Goal: Task Accomplishment & Management: Use online tool/utility

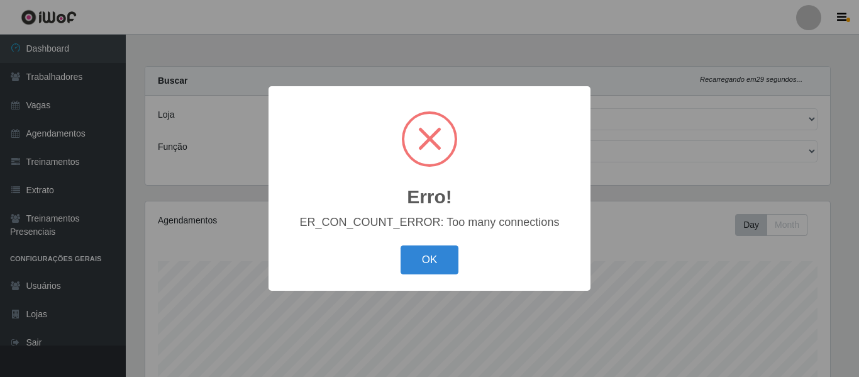
select select "237"
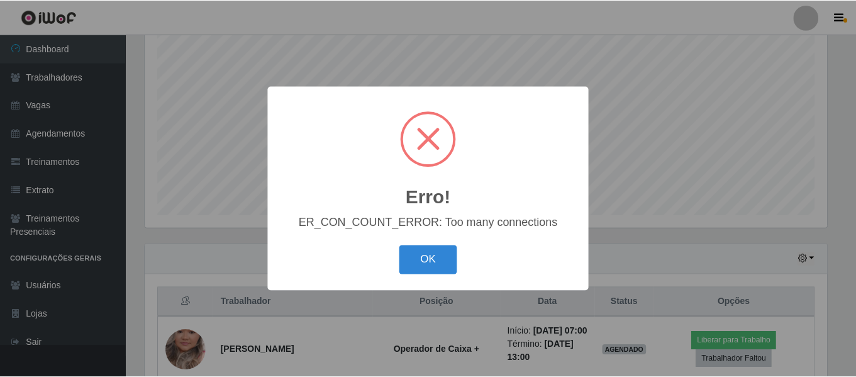
scroll to position [261, 685]
click at [445, 264] on button "OK" at bounding box center [430, 260] width 58 height 30
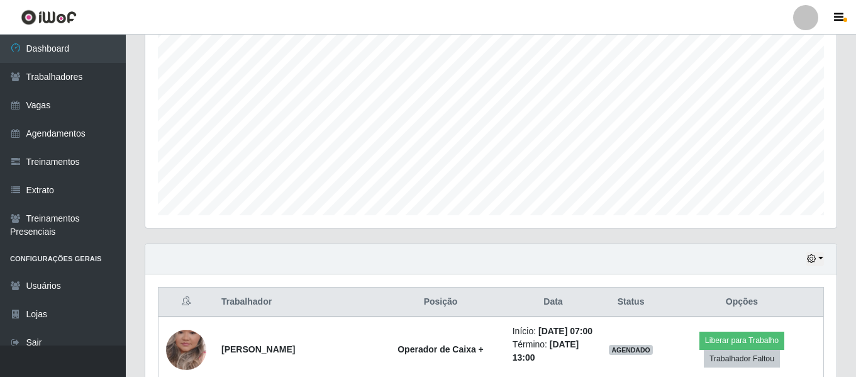
scroll to position [360, 0]
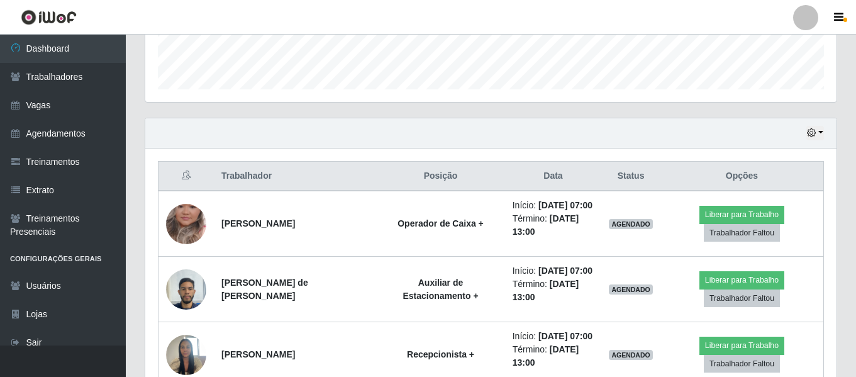
click at [806, 135] on div "Hoje 1 dia 3 dias 1 Semana Não encerrados" at bounding box center [490, 133] width 691 height 30
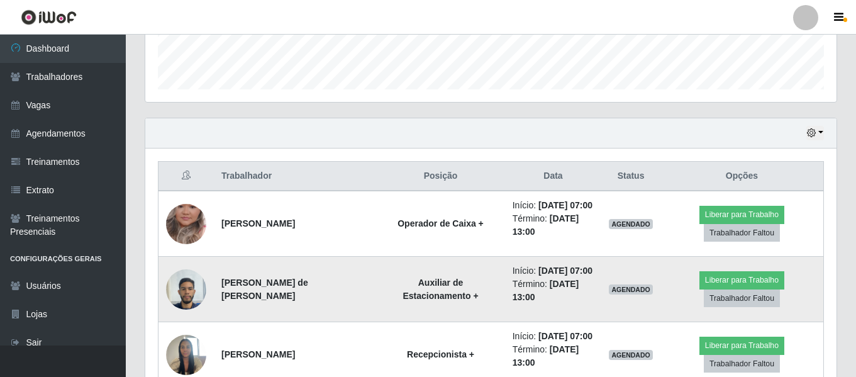
scroll to position [423, 0]
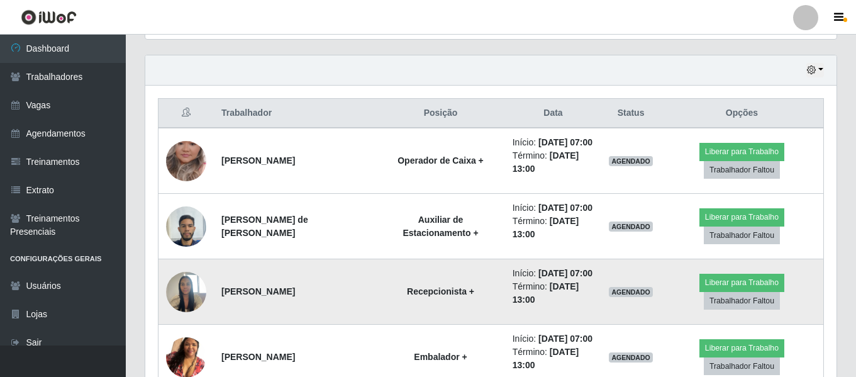
click at [199, 301] on img at bounding box center [186, 291] width 40 height 53
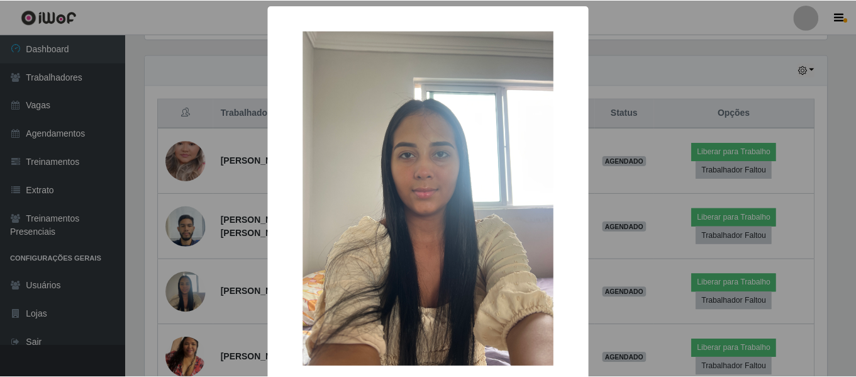
scroll to position [63, 0]
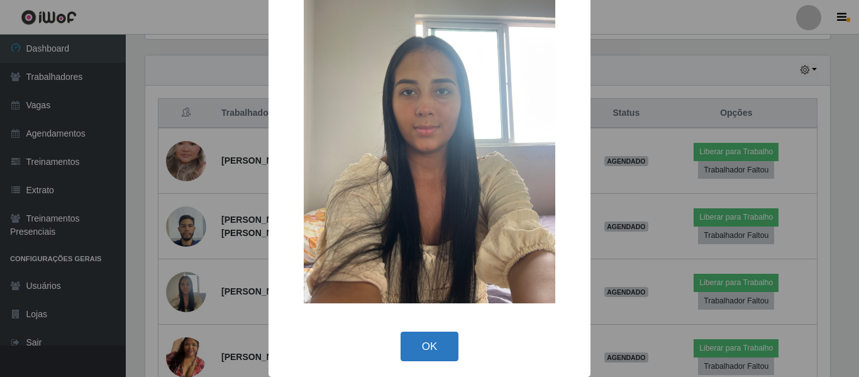
click at [421, 334] on button "OK" at bounding box center [430, 346] width 58 height 30
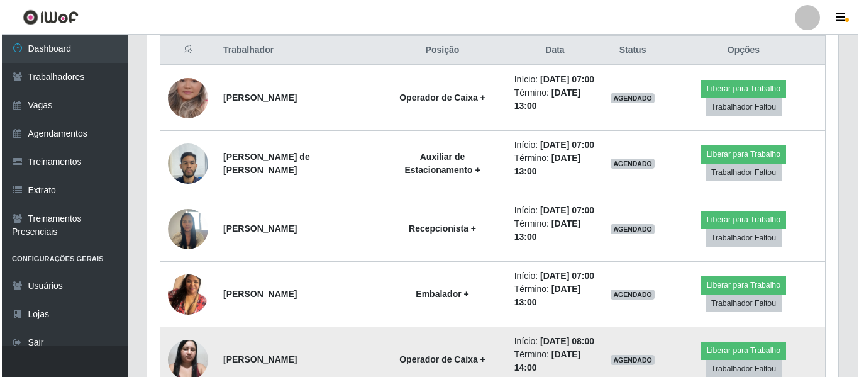
scroll to position [549, 0]
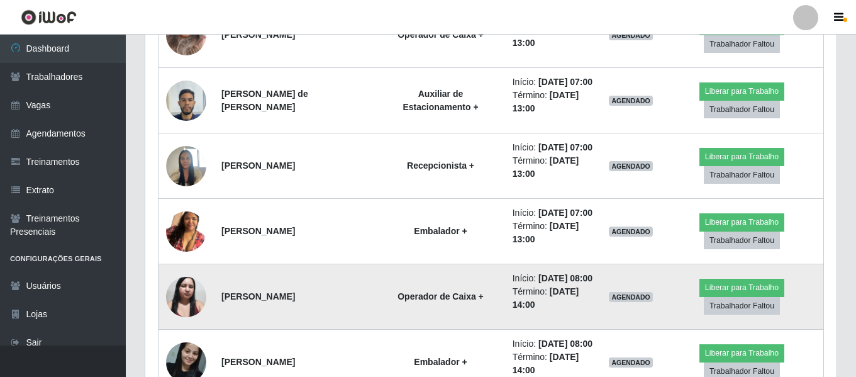
click at [186, 301] on img at bounding box center [186, 296] width 40 height 53
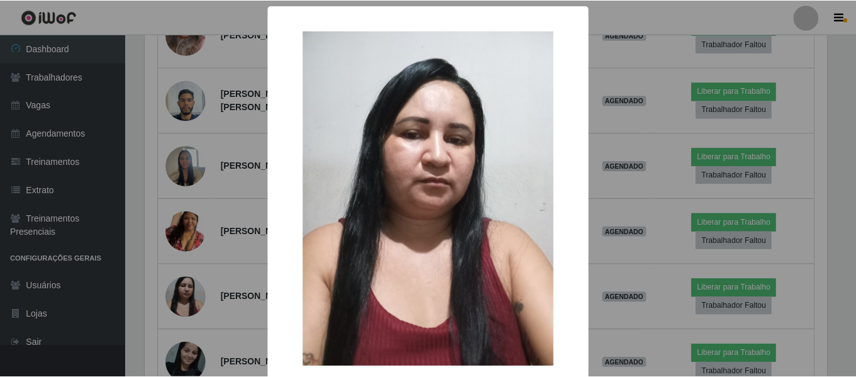
scroll to position [63, 0]
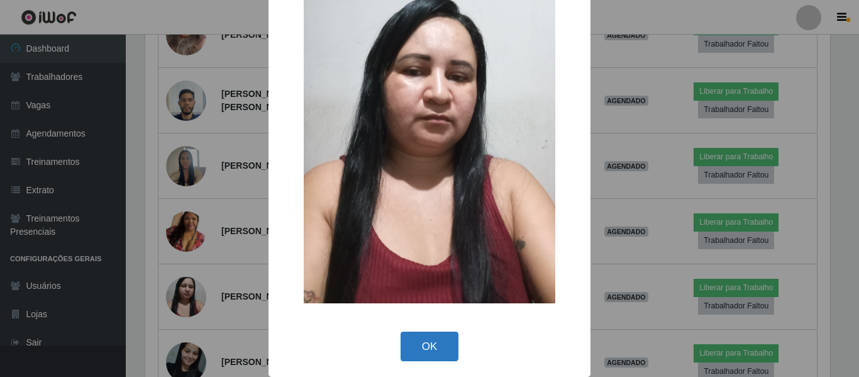
click at [442, 348] on button "OK" at bounding box center [430, 346] width 58 height 30
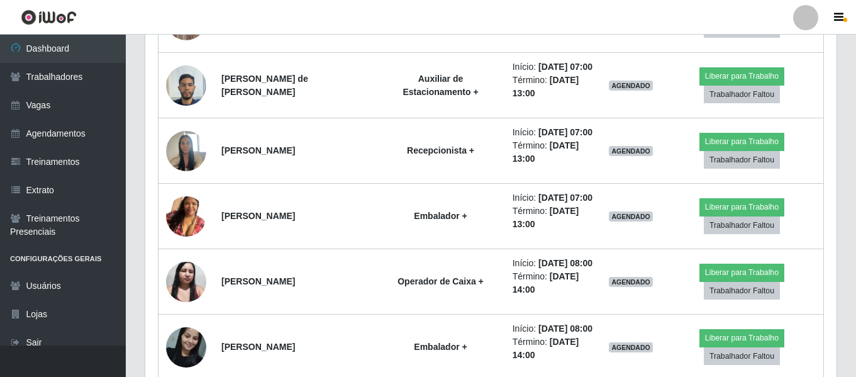
scroll to position [250, 0]
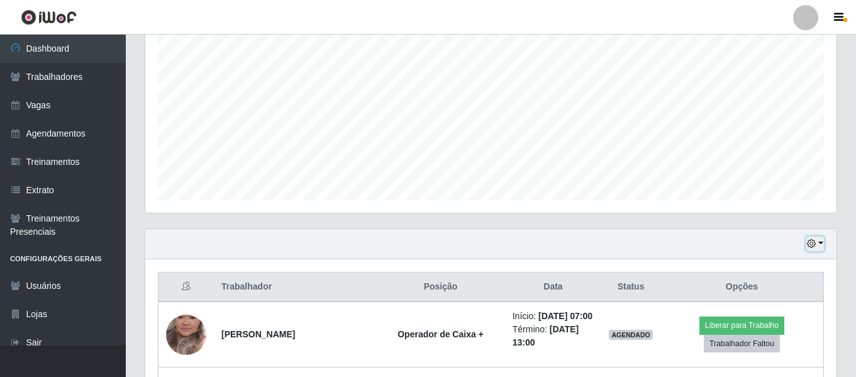
click at [817, 245] on button "button" at bounding box center [815, 244] width 18 height 14
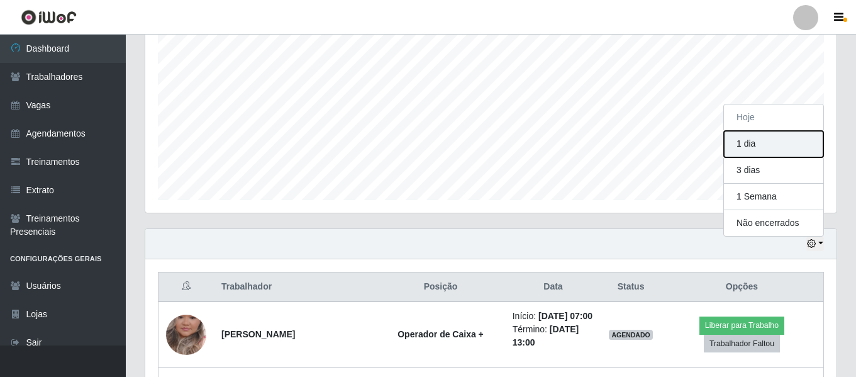
click at [755, 140] on button "1 dia" at bounding box center [773, 144] width 99 height 26
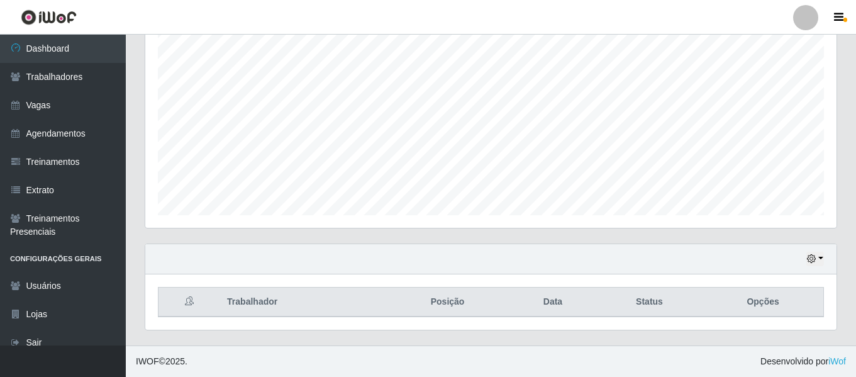
scroll to position [235, 0]
click at [811, 255] on icon "button" at bounding box center [811, 258] width 9 height 9
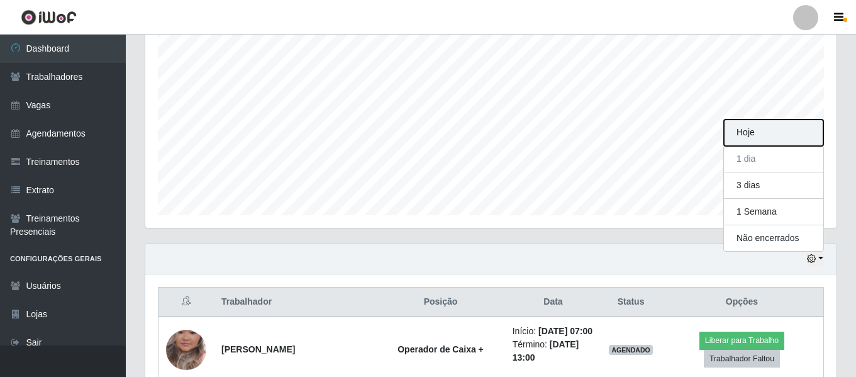
click at [771, 140] on button "Hoje" at bounding box center [773, 133] width 99 height 26
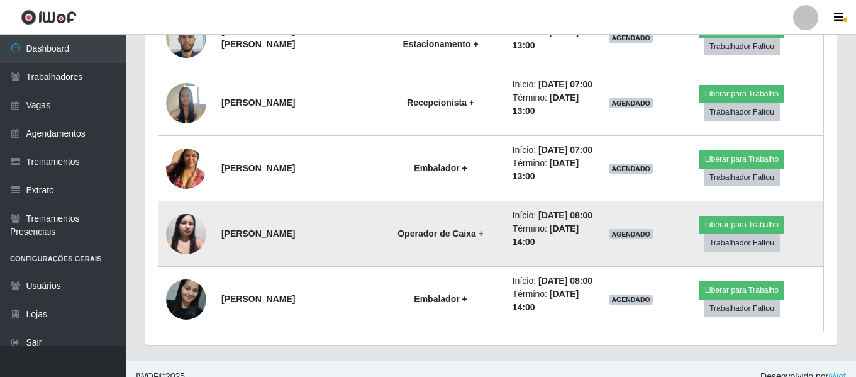
scroll to position [549, 0]
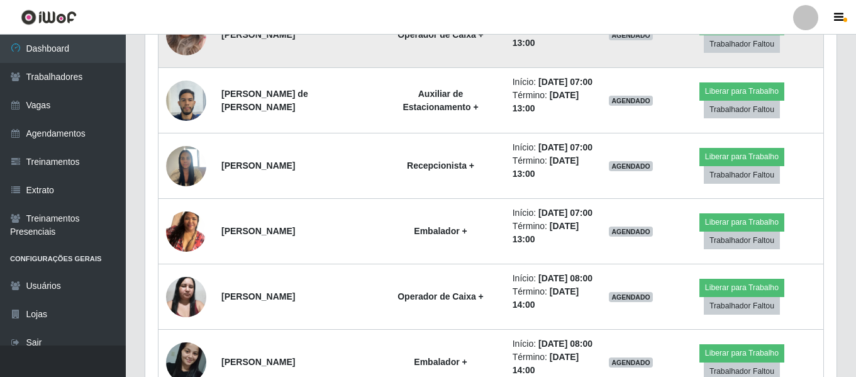
click at [376, 52] on td "Operador de Caixa +" at bounding box center [440, 35] width 128 height 66
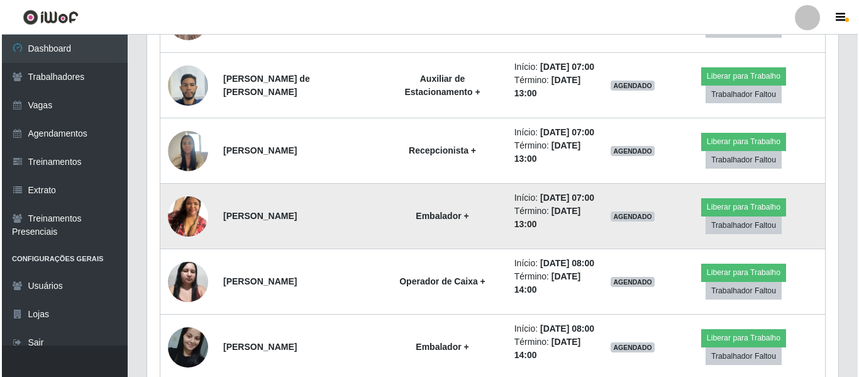
scroll to position [501, 0]
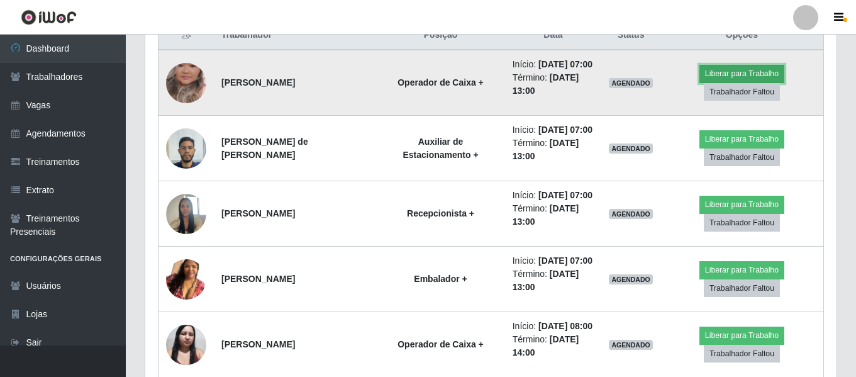
click at [750, 75] on button "Liberar para Trabalho" at bounding box center [741, 74] width 85 height 18
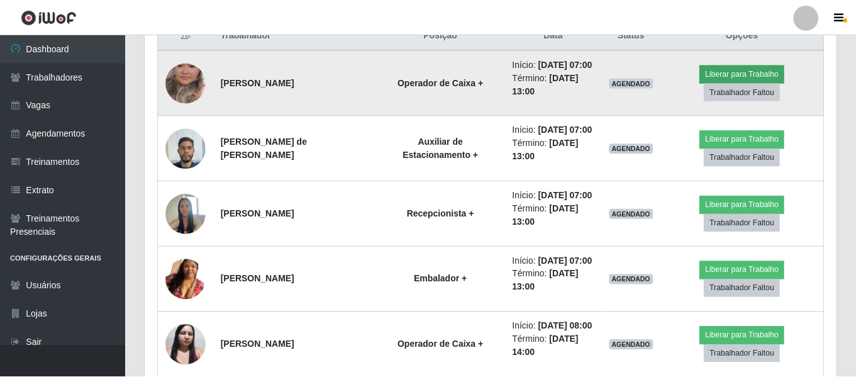
scroll to position [261, 685]
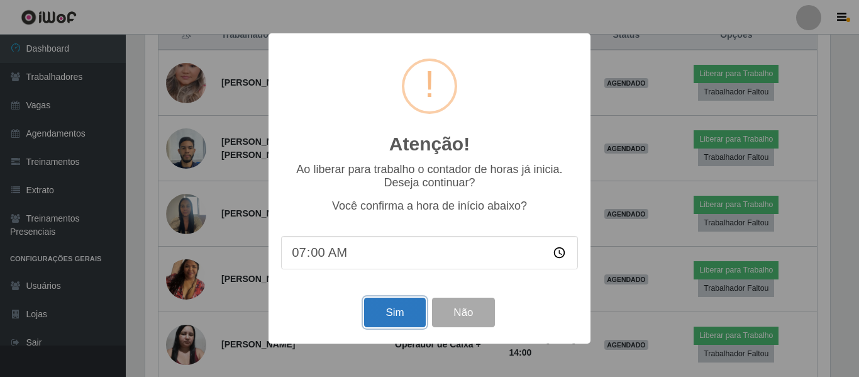
click at [392, 310] on button "Sim" at bounding box center [394, 313] width 61 height 30
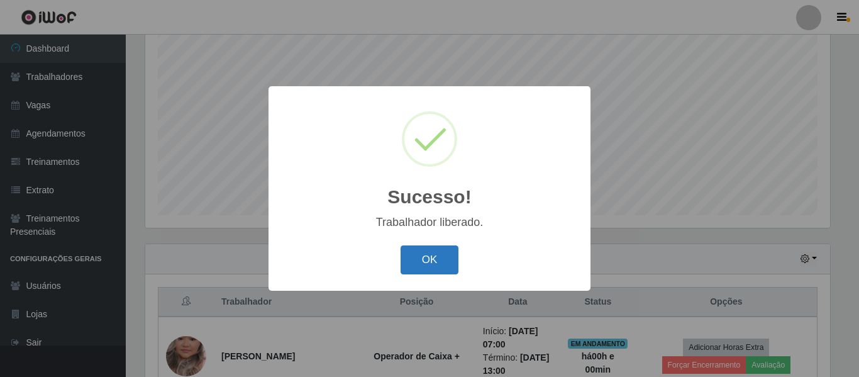
click at [433, 272] on button "OK" at bounding box center [430, 260] width 58 height 30
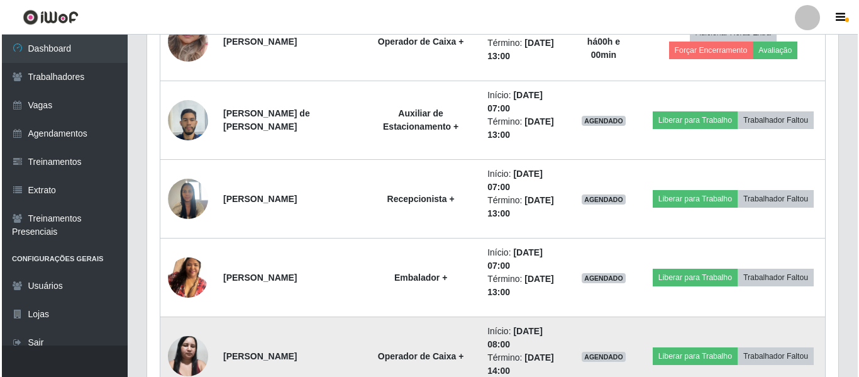
scroll to position [612, 0]
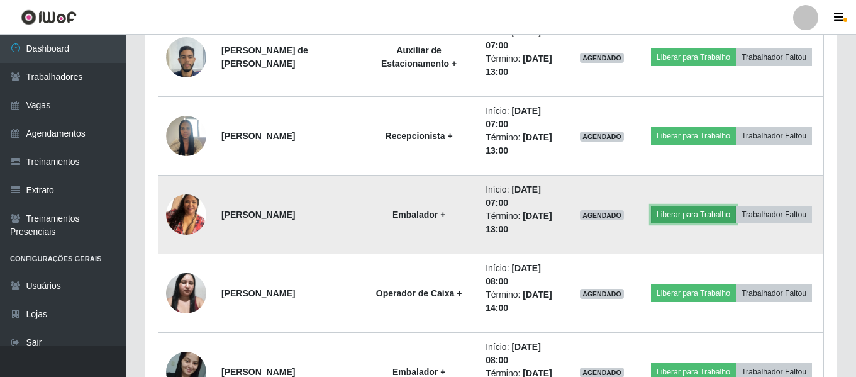
click at [703, 209] on button "Liberar para Trabalho" at bounding box center [693, 215] width 85 height 18
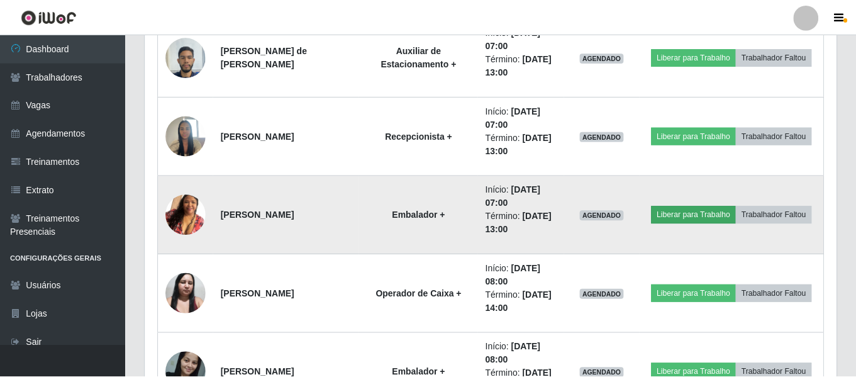
scroll to position [261, 685]
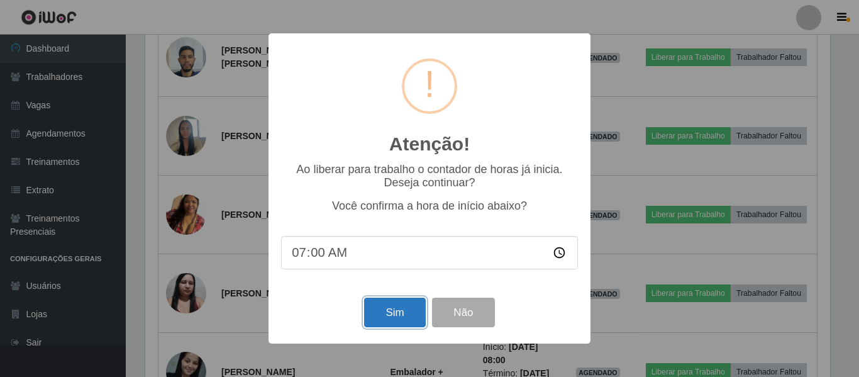
click at [406, 301] on button "Sim" at bounding box center [394, 313] width 61 height 30
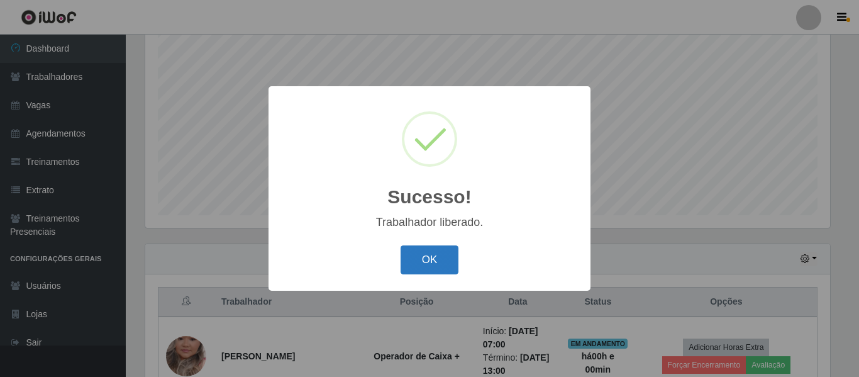
click at [420, 265] on button "OK" at bounding box center [430, 260] width 58 height 30
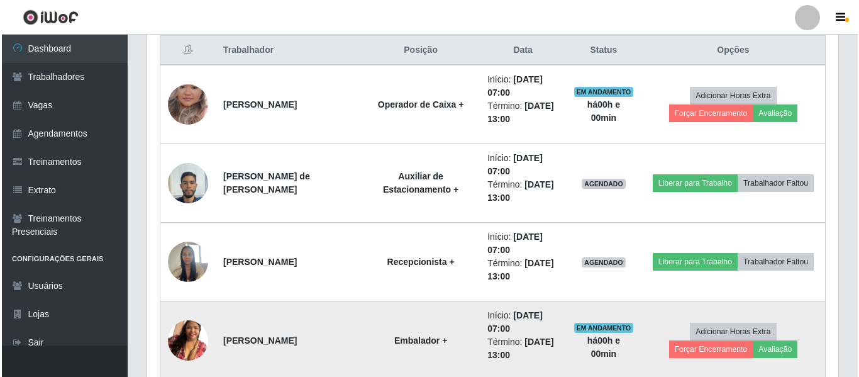
scroll to position [549, 0]
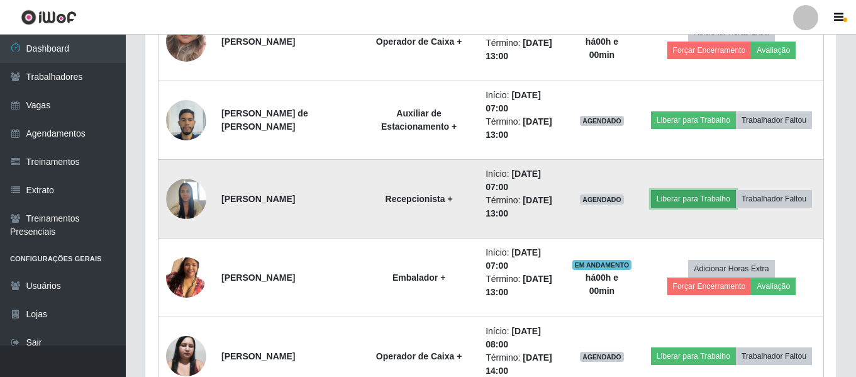
click at [694, 198] on button "Liberar para Trabalho" at bounding box center [693, 199] width 85 height 18
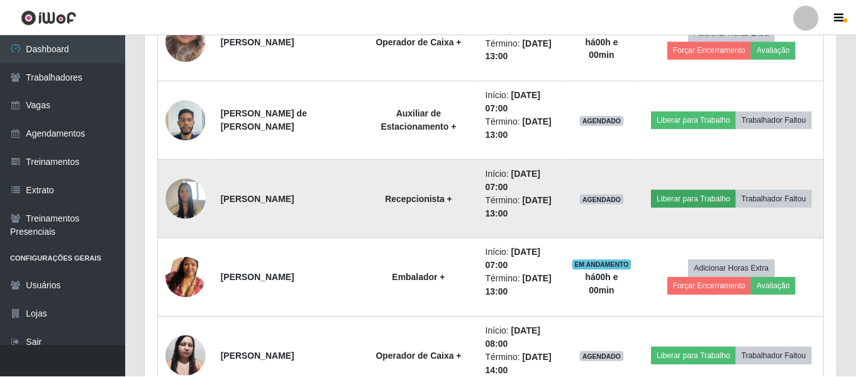
scroll to position [261, 685]
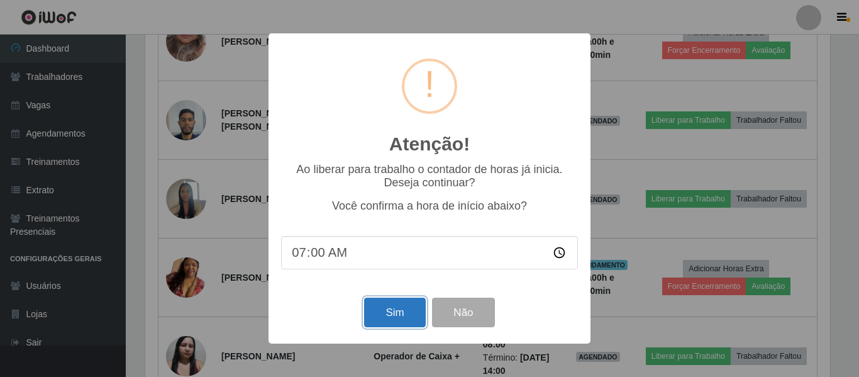
click at [397, 309] on button "Sim" at bounding box center [394, 313] width 61 height 30
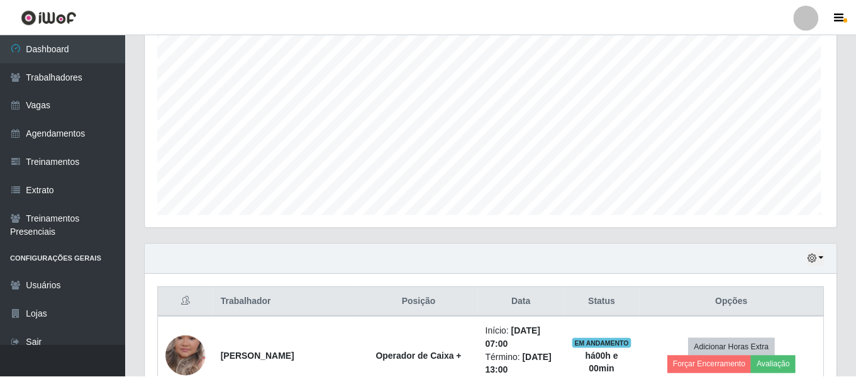
scroll to position [0, 0]
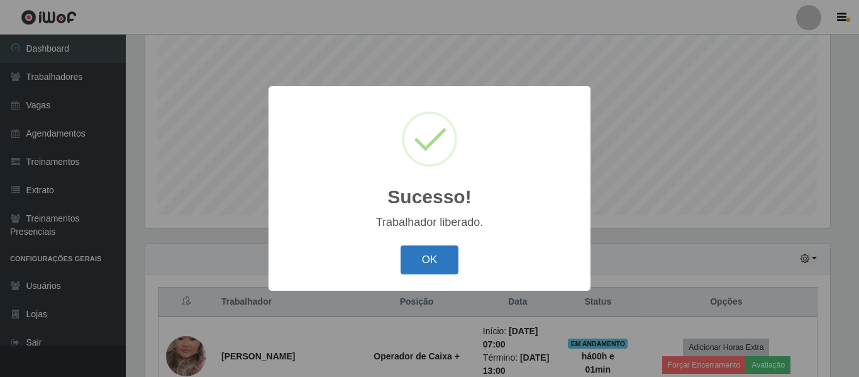
click at [430, 269] on button "OK" at bounding box center [430, 260] width 58 height 30
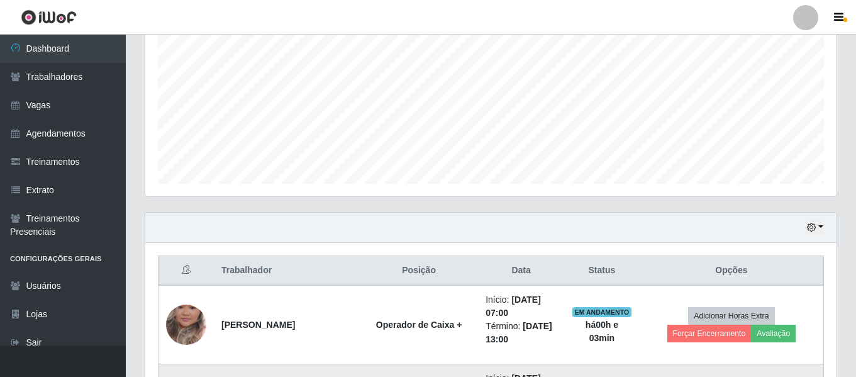
scroll to position [455, 0]
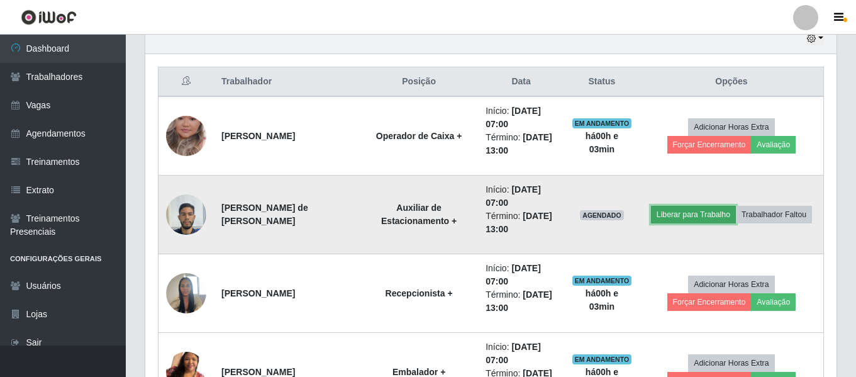
click at [684, 209] on button "Liberar para Trabalho" at bounding box center [693, 215] width 85 height 18
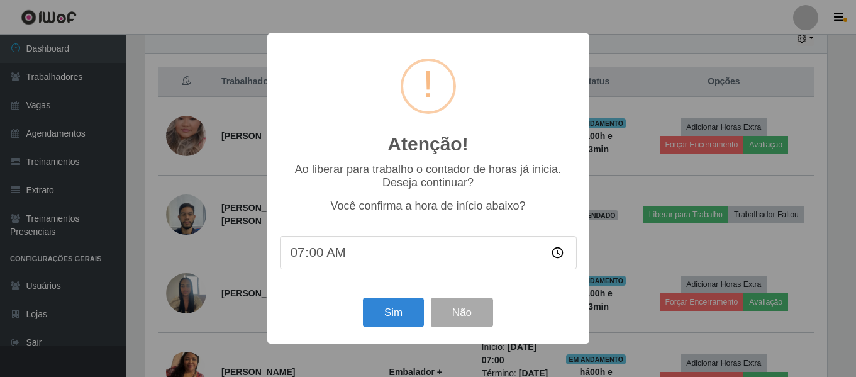
scroll to position [261, 685]
click at [401, 313] on button "Sim" at bounding box center [394, 313] width 61 height 30
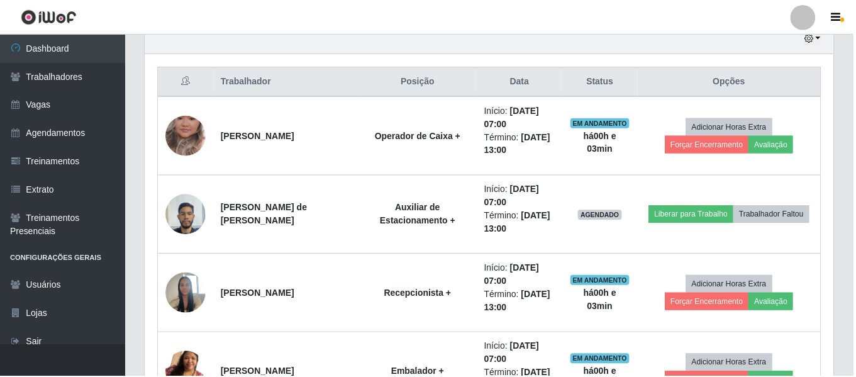
scroll to position [235, 0]
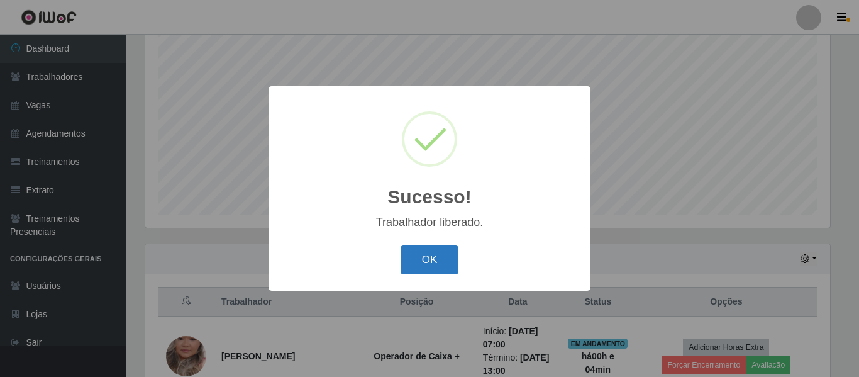
click at [434, 264] on button "OK" at bounding box center [430, 260] width 58 height 30
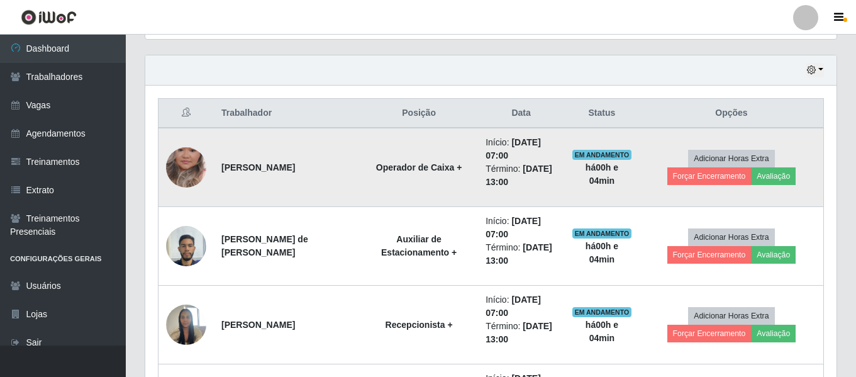
scroll to position [298, 0]
